Goal: Information Seeking & Learning: Learn about a topic

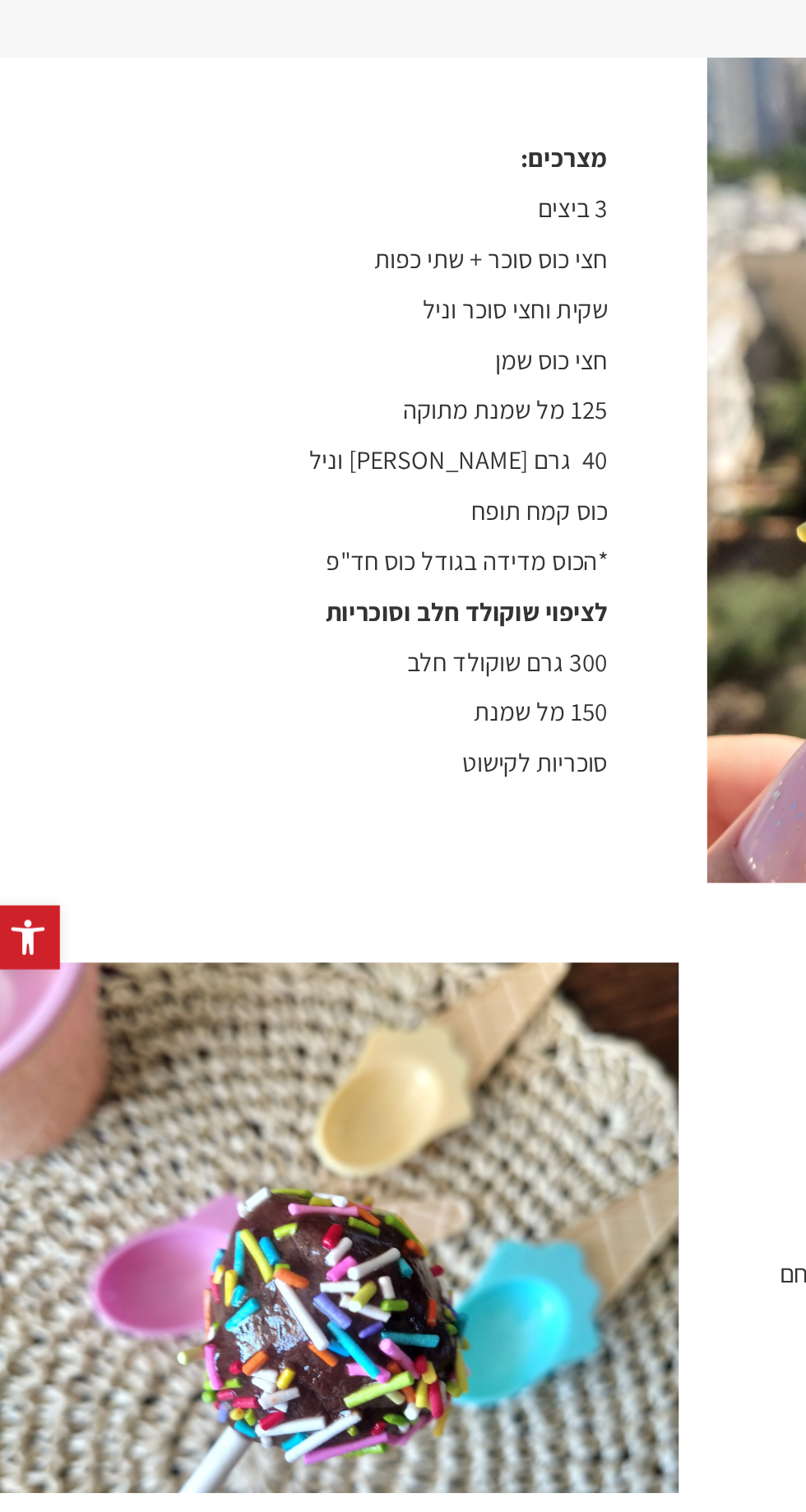
scroll to position [606, 0]
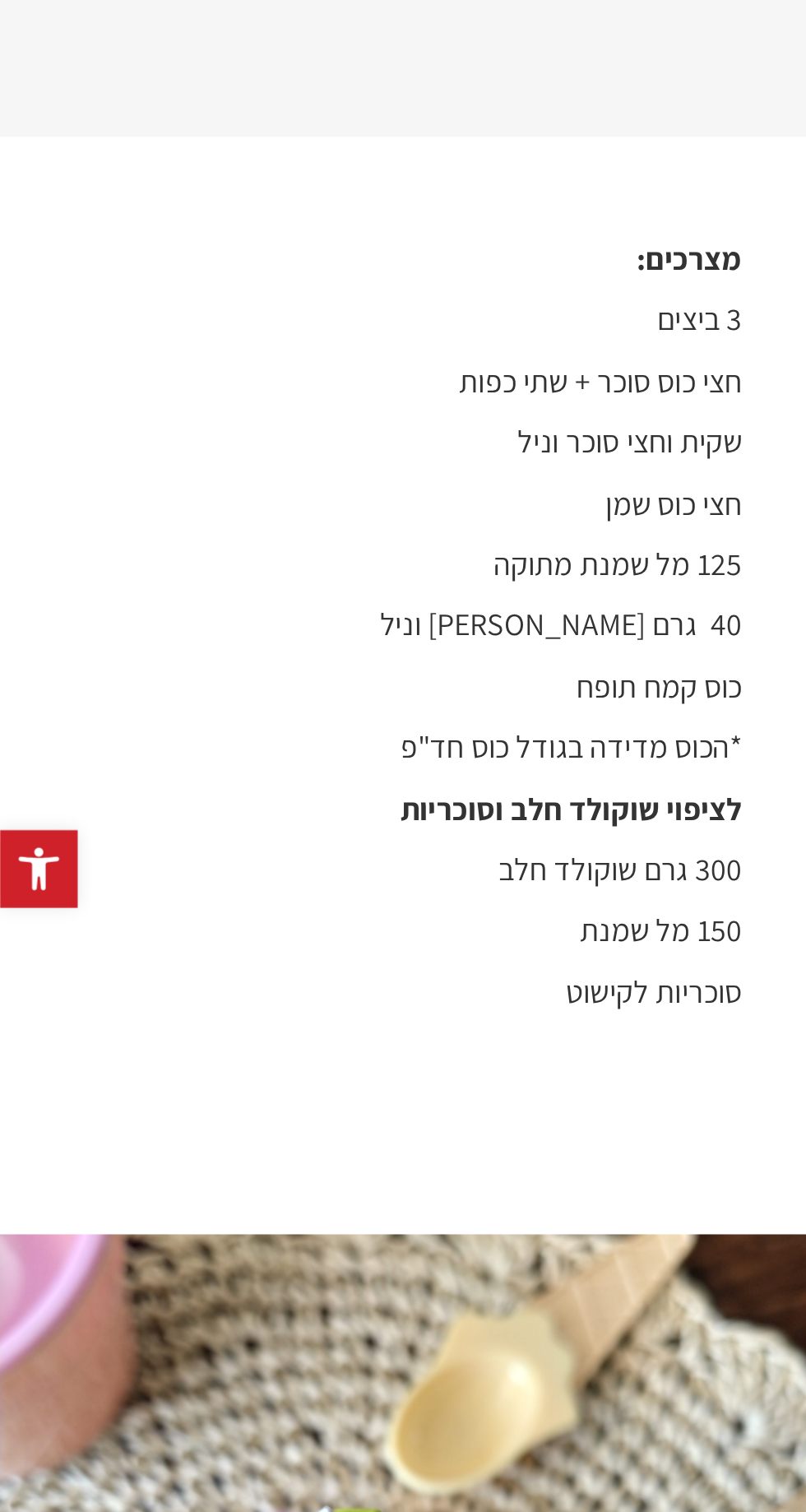
scroll to position [369, 0]
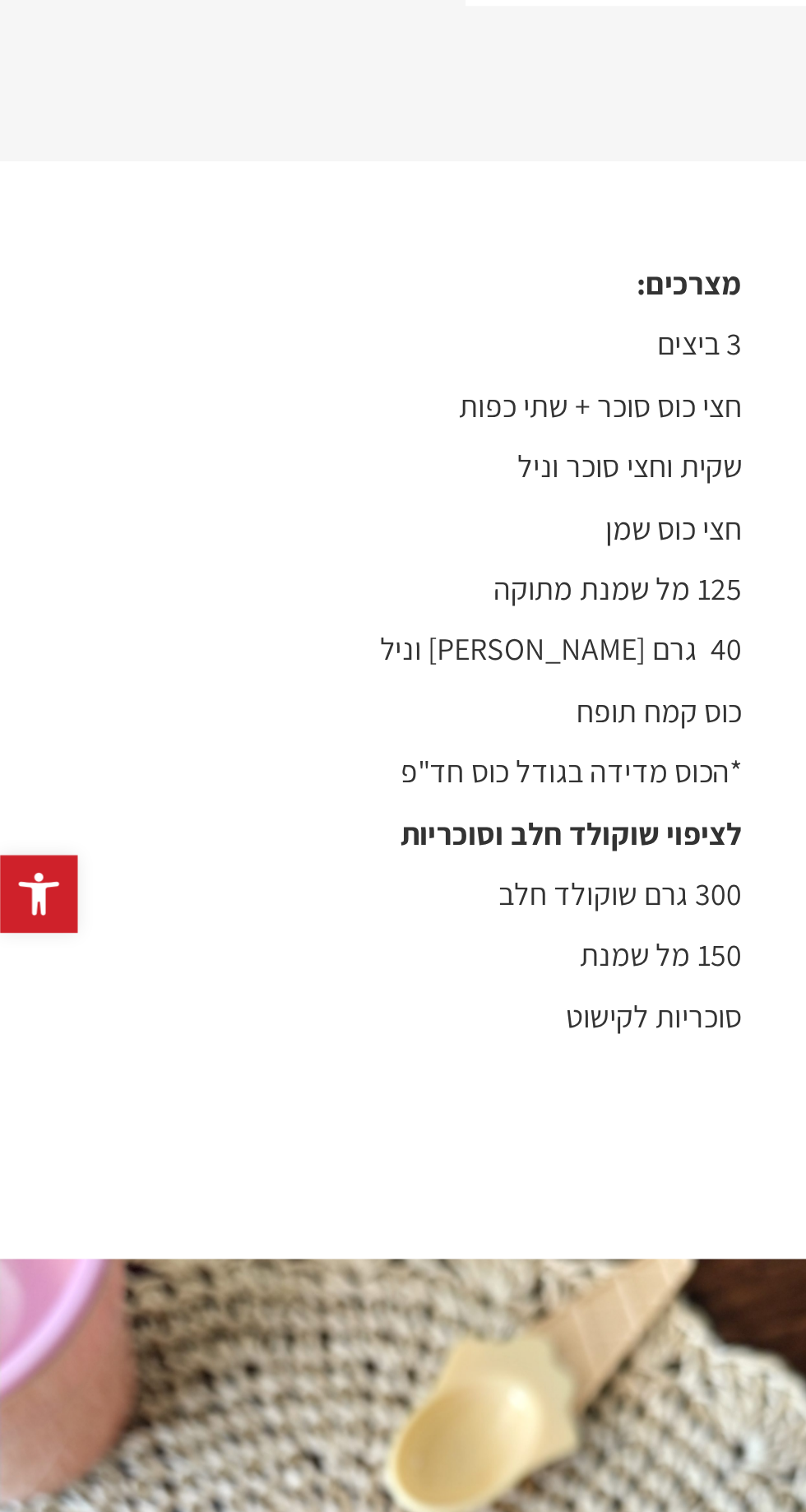
click at [157, 1065] on p "40 גרם [PERSON_NAME] וניל" at bounding box center [185, 1074] width 337 height 17
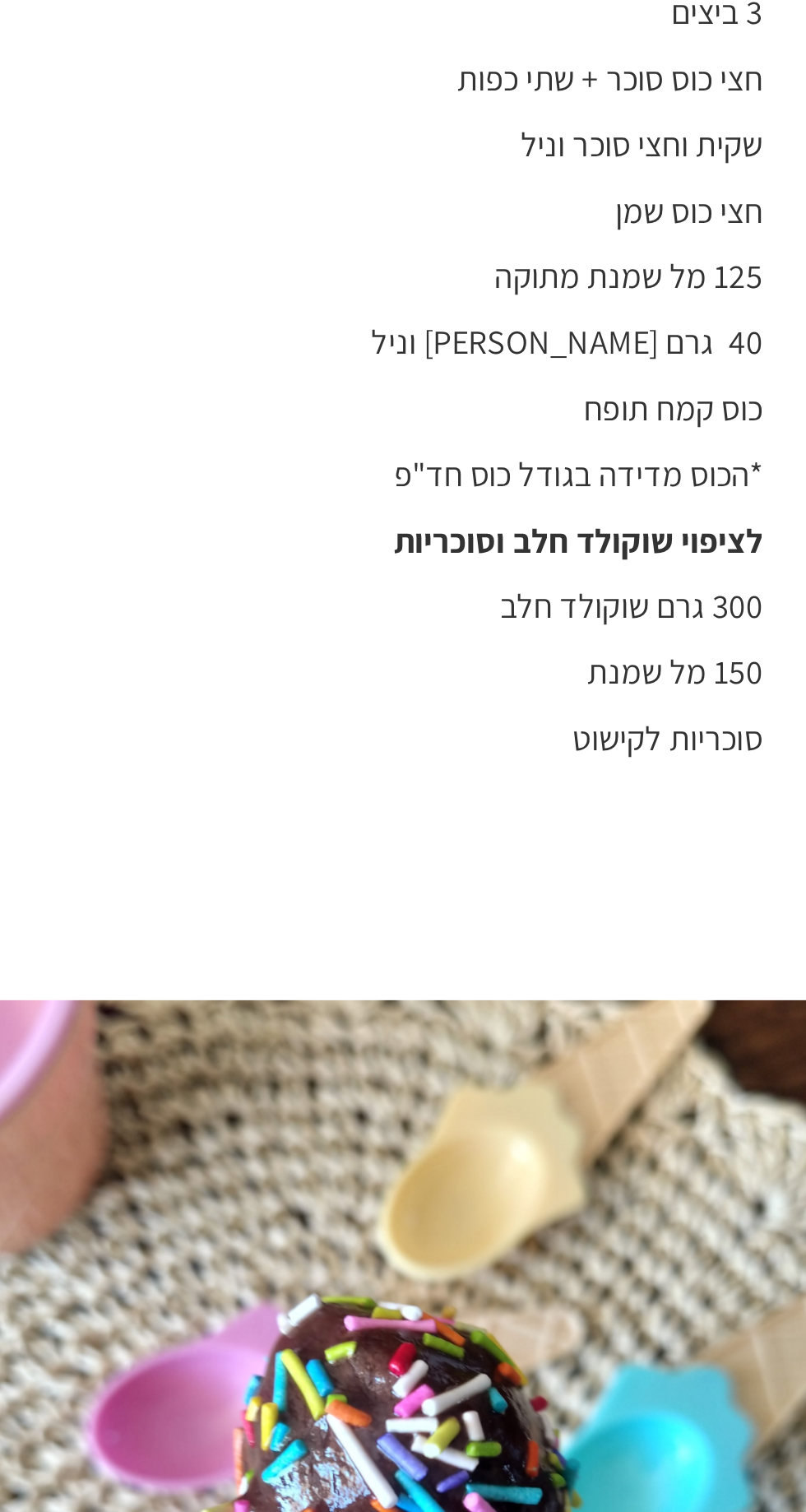
scroll to position [977, 0]
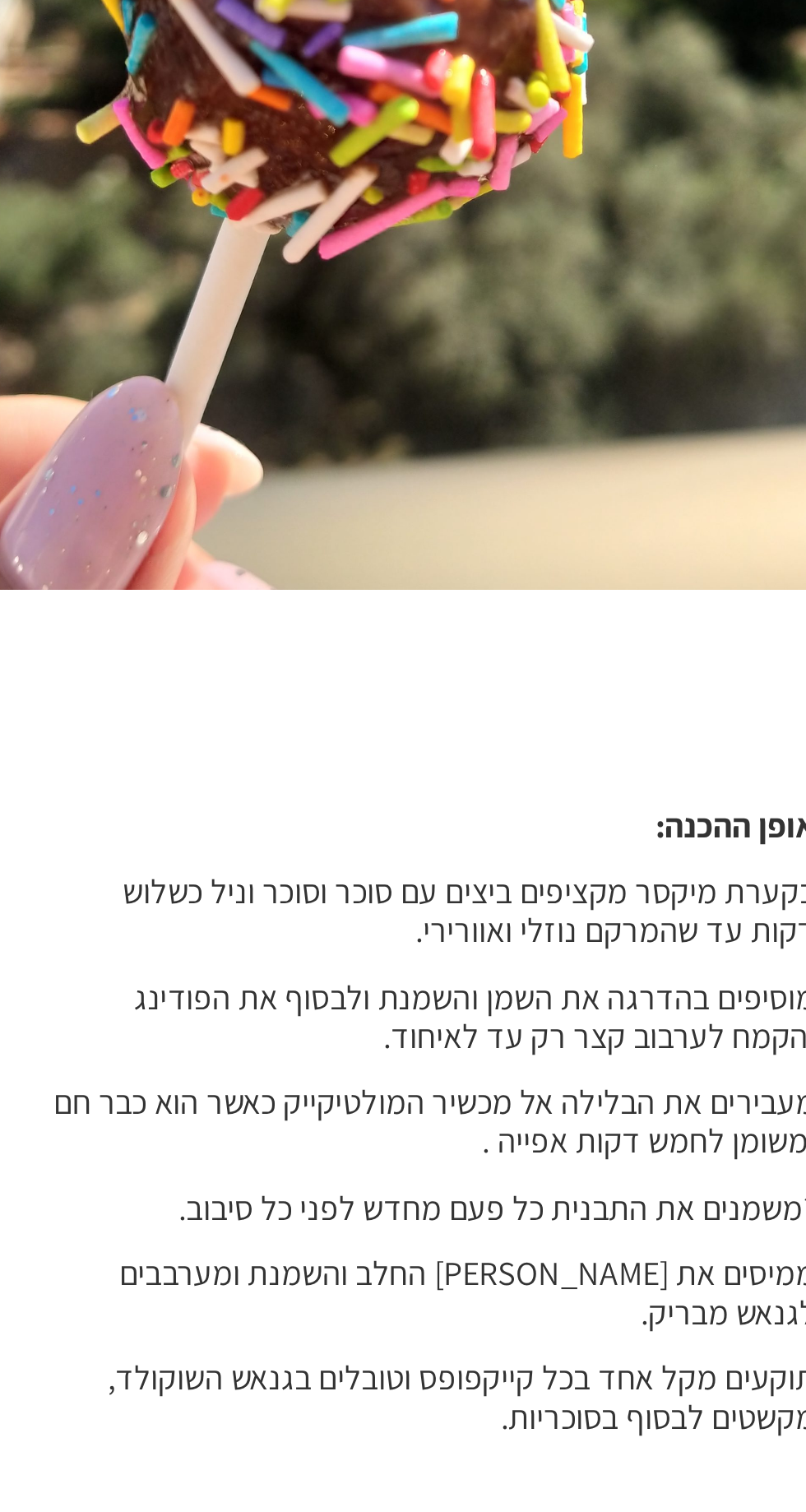
scroll to position [977, 0]
